Goal: Information Seeking & Learning: Learn about a topic

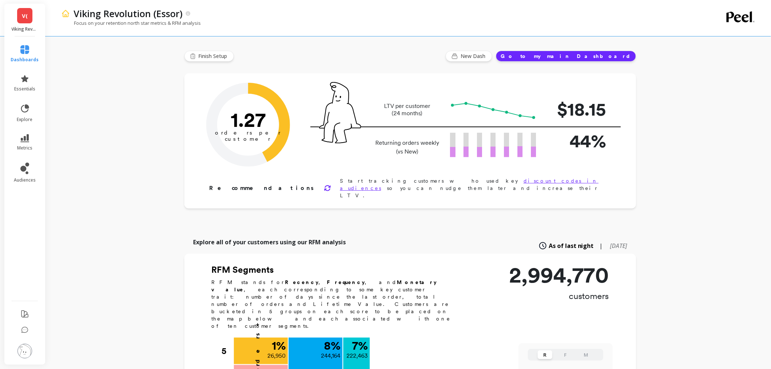
click at [19, 16] on link "V(" at bounding box center [24, 15] width 15 height 15
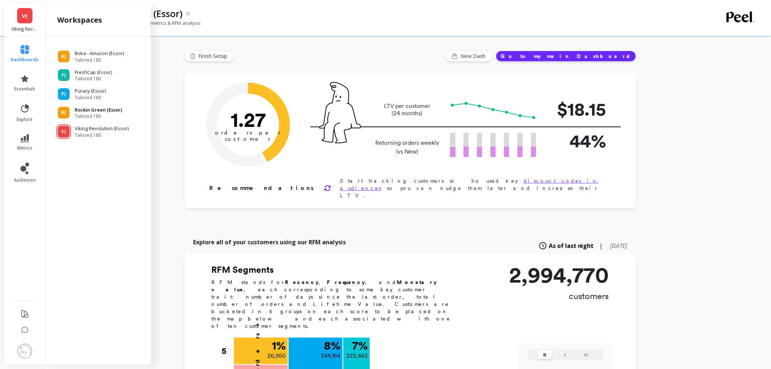
click at [108, 117] on span "Tailored 180" at bounding box center [98, 116] width 47 height 6
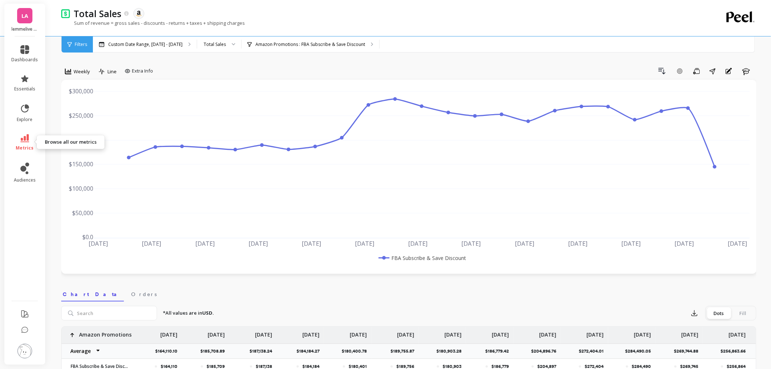
click at [31, 146] on span "metrics" at bounding box center [25, 148] width 18 height 6
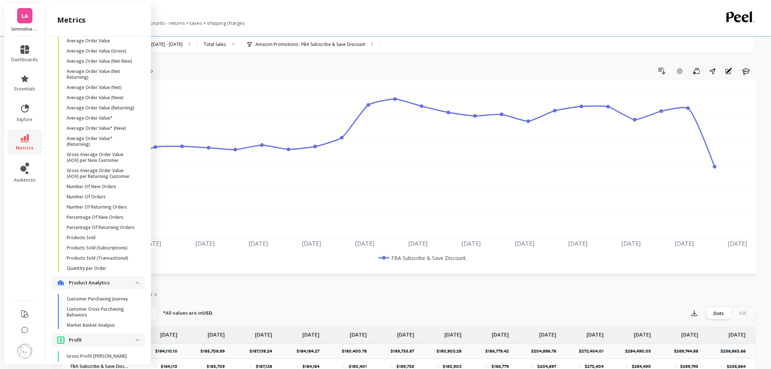
scroll to position [516, 0]
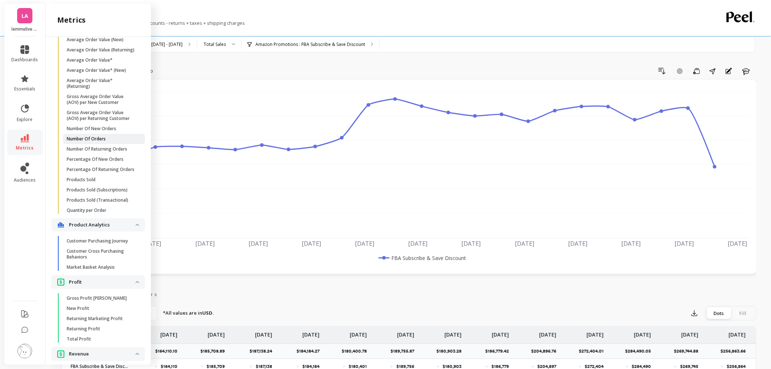
click at [107, 144] on link "Number Of Orders" at bounding box center [104, 139] width 82 height 10
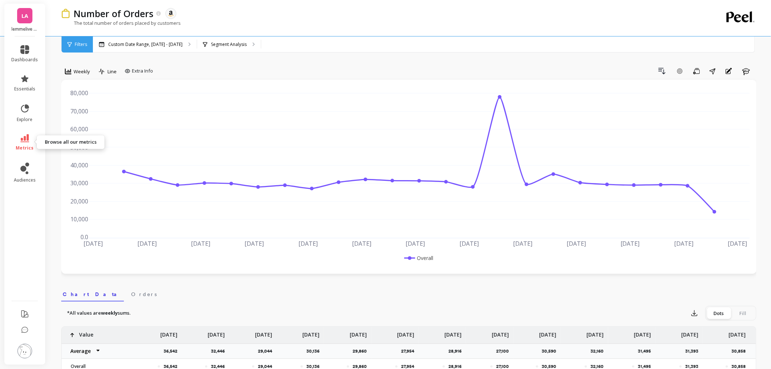
click at [31, 146] on span "metrics" at bounding box center [25, 148] width 18 height 6
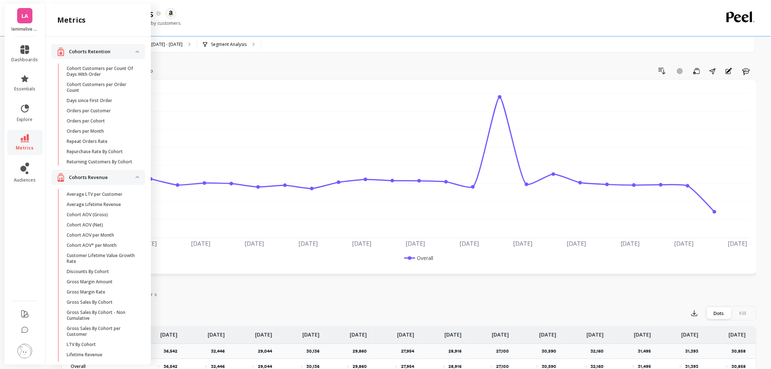
scroll to position [516, 0]
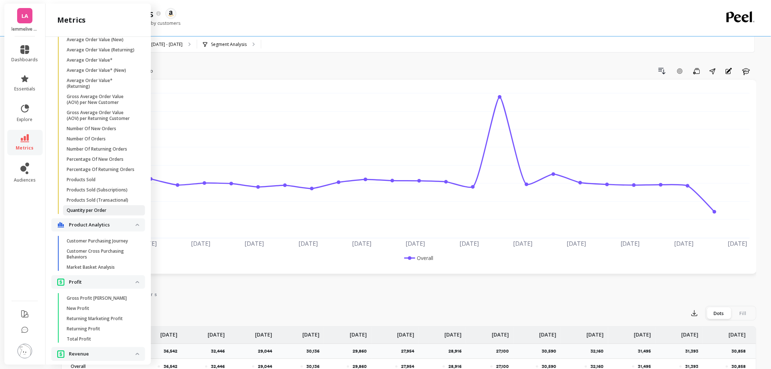
click at [107, 213] on span "Quantity per Order" at bounding box center [102, 210] width 70 height 6
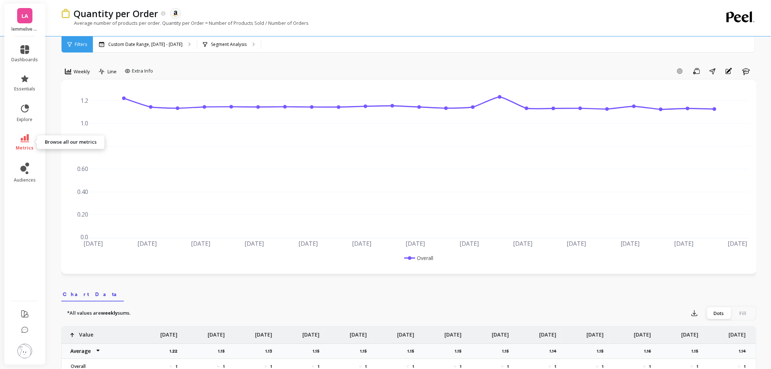
click at [26, 145] on span "metrics" at bounding box center [25, 148] width 18 height 6
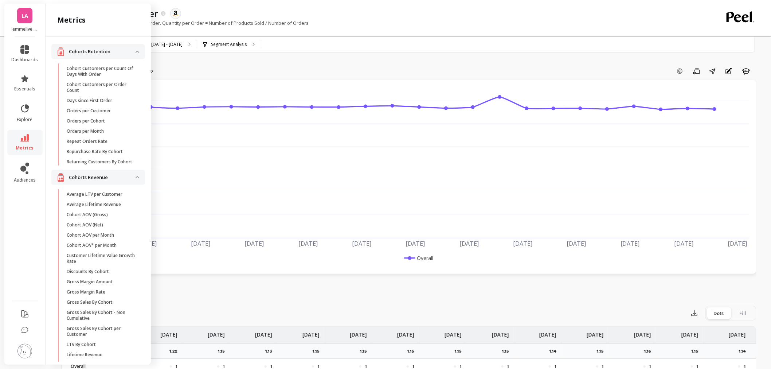
scroll to position [516, 0]
